Goal: Task Accomplishment & Management: Manage account settings

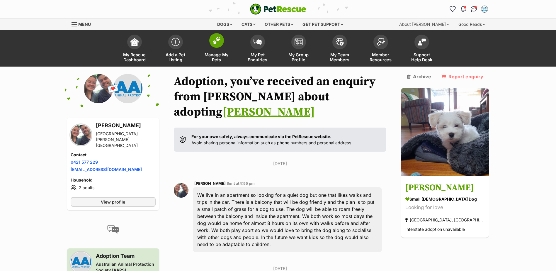
click at [214, 39] on img at bounding box center [217, 41] width 8 height 8
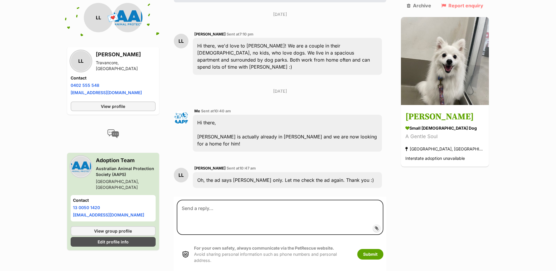
scroll to position [161, 0]
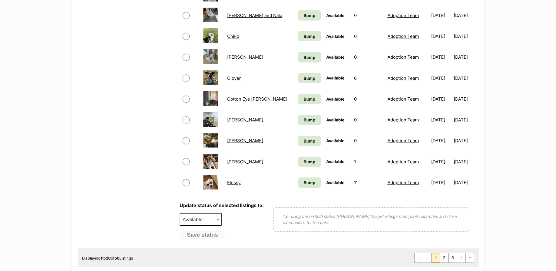
scroll to position [469, 0]
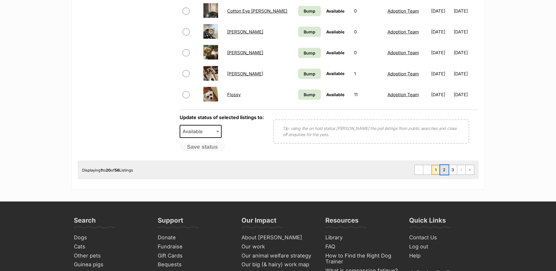
click at [444, 171] on link "2" at bounding box center [444, 169] width 8 height 9
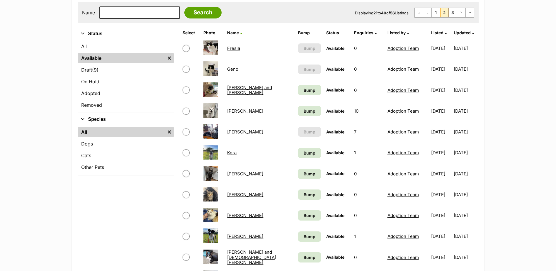
scroll to position [117, 0]
